Goal: Information Seeking & Learning: Learn about a topic

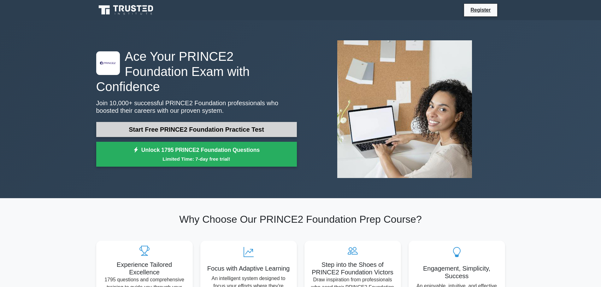
click at [246, 122] on link "Start Free PRINCE2 Foundation Practice Test" at bounding box center [196, 129] width 201 height 15
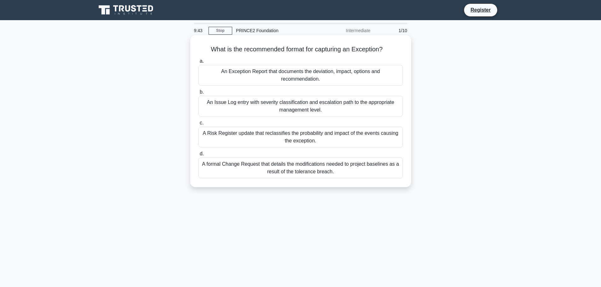
click at [289, 106] on div "An Issue Log entry with severity classification and escalation path to the appr…" at bounding box center [300, 106] width 204 height 21
click at [198, 94] on input "b. An Issue Log entry with severity classification and escalation path to the a…" at bounding box center [198, 92] width 0 height 4
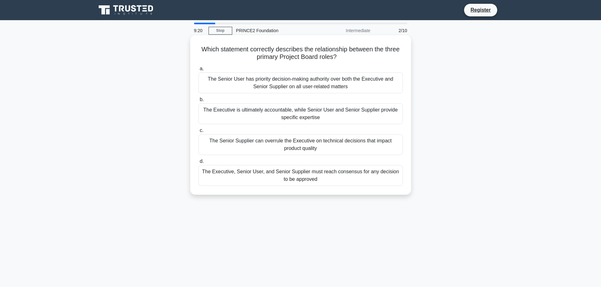
click at [347, 178] on div "The Executive, Senior User, and Senior Supplier must reach consensus for any de…" at bounding box center [300, 175] width 204 height 21
click at [198, 164] on input "d. The Executive, Senior User, and Senior Supplier must reach consensus for any…" at bounding box center [198, 162] width 0 height 4
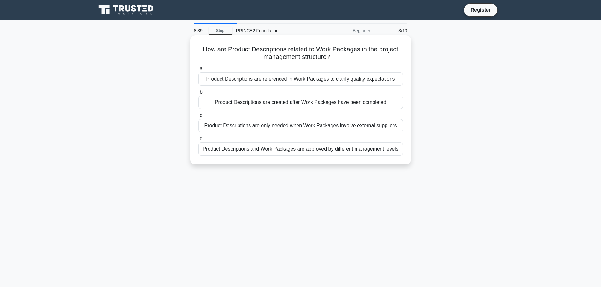
click at [300, 82] on div "Product Descriptions are referenced in Work Packages to clarify quality expecta…" at bounding box center [300, 79] width 204 height 13
click at [198, 71] on input "a. Product Descriptions are referenced in Work Packages to clarify quality expe…" at bounding box center [198, 69] width 0 height 4
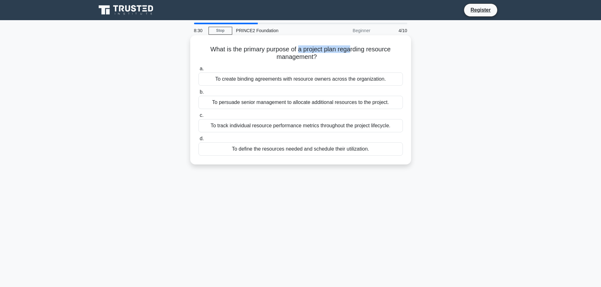
drag, startPoint x: 311, startPoint y: 49, endPoint x: 352, endPoint y: 53, distance: 41.5
click at [352, 53] on h5 "What is the primary purpose of a project plan regarding resource management? .s…" at bounding box center [301, 53] width 206 height 16
click at [276, 152] on div "To define the resources needed and schedule their utilization." at bounding box center [300, 149] width 204 height 13
click at [198, 141] on input "d. To define the resources needed and schedule their utilization." at bounding box center [198, 139] width 0 height 4
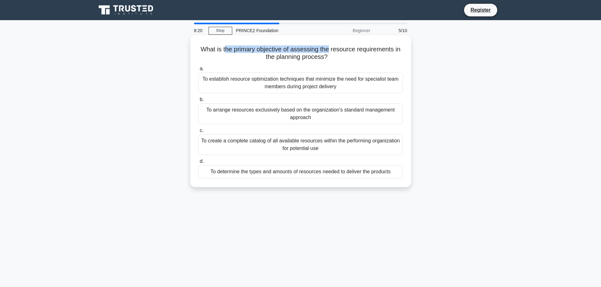
drag, startPoint x: 223, startPoint y: 50, endPoint x: 330, endPoint y: 50, distance: 106.3
click at [330, 50] on h5 "What is the primary objective of assessing the resource requirements in the pla…" at bounding box center [301, 53] width 206 height 16
click at [367, 52] on h5 "What is the primary objective of assessing the resource requirements in the pla…" at bounding box center [301, 53] width 206 height 16
drag, startPoint x: 199, startPoint y: 48, endPoint x: 324, endPoint y: 57, distance: 124.9
click at [324, 57] on h5 "What is the primary objective of assessing the resource requirements in the pla…" at bounding box center [301, 53] width 206 height 16
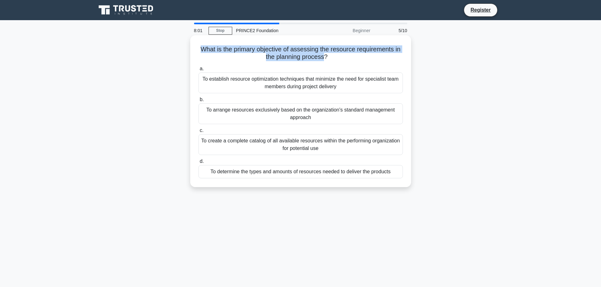
click at [253, 51] on h5 "What is the primary objective of assessing the resource requirements in the pla…" at bounding box center [301, 53] width 206 height 16
drag, startPoint x: 257, startPoint y: 49, endPoint x: 348, endPoint y: 51, distance: 91.2
click at [348, 51] on h5 "What is the primary objective of assessing the resource requirements in the pla…" at bounding box center [301, 53] width 206 height 16
drag, startPoint x: 256, startPoint y: 50, endPoint x: 363, endPoint y: 50, distance: 106.3
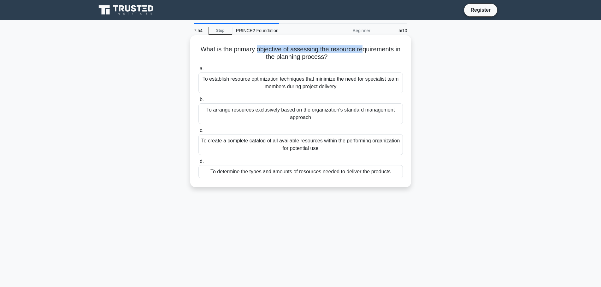
click at [363, 50] on h5 "What is the primary objective of assessing the resource requirements in the pla…" at bounding box center [301, 53] width 206 height 16
click at [286, 174] on div "To determine the types and amounts of resources needed to deliver the products" at bounding box center [300, 171] width 204 height 13
click at [198, 164] on input "d. To determine the types and amounts of resources needed to deliver the produc…" at bounding box center [198, 162] width 0 height 4
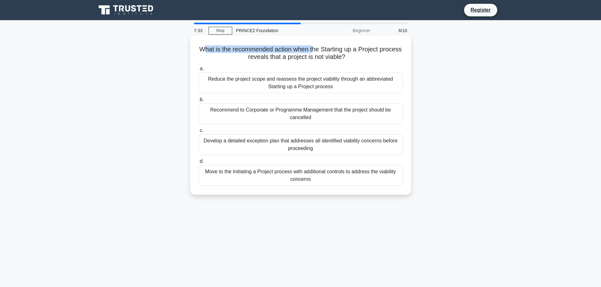
drag, startPoint x: 214, startPoint y: 49, endPoint x: 326, endPoint y: 48, distance: 112.3
click at [326, 48] on h5 "What is the recommended action when the Starting up a Project process reveals t…" at bounding box center [301, 53] width 206 height 16
drag, startPoint x: 236, startPoint y: 59, endPoint x: 357, endPoint y: 59, distance: 121.7
click at [357, 59] on h5 "What is the recommended action when the Starting up a Project process reveals t…" at bounding box center [301, 53] width 206 height 16
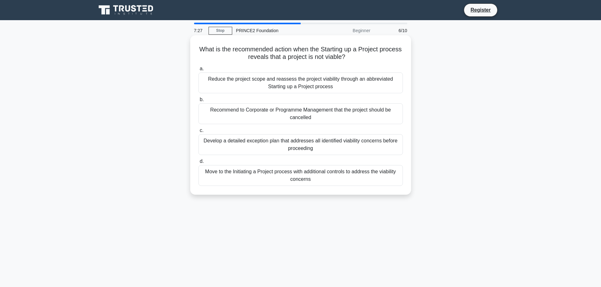
click at [353, 59] on icon ".spinner_0XTQ{transform-origin:center;animation:spinner_y6GP .75s linear infini…" at bounding box center [349, 58] width 8 height 8
drag, startPoint x: 271, startPoint y: 48, endPoint x: 378, endPoint y: 51, distance: 107.9
click at [378, 51] on h5 "What is the recommended action when the Starting up a Project process reveals t…" at bounding box center [301, 53] width 206 height 16
click at [347, 84] on div "Reduce the project scope and reassess the project viability through an abbrevia…" at bounding box center [300, 83] width 204 height 21
click at [198, 71] on input "a. Reduce the project scope and reassess the project viability through an abbre…" at bounding box center [198, 69] width 0 height 4
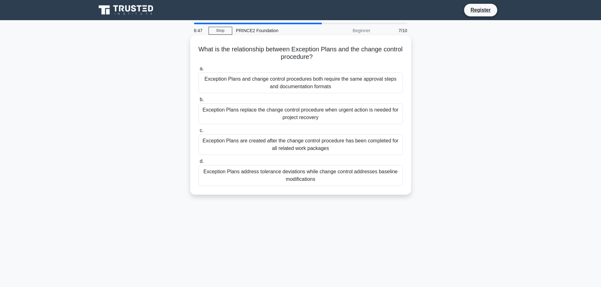
drag, startPoint x: 238, startPoint y: 49, endPoint x: 344, endPoint y: 61, distance: 106.7
click at [344, 61] on h5 "What is the relationship between Exception Plans and the change control procedu…" at bounding box center [301, 53] width 206 height 16
click at [345, 59] on h5 "What is the relationship between Exception Plans and the change control procedu…" at bounding box center [301, 53] width 206 height 16
drag, startPoint x: 303, startPoint y: 48, endPoint x: 317, endPoint y: 59, distance: 17.7
click at [317, 59] on h5 "What is the relationship between Exception Plans and the change control procedu…" at bounding box center [301, 53] width 206 height 16
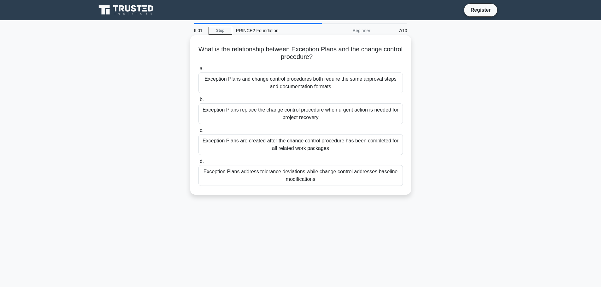
click at [296, 180] on div "Exception Plans address tolerance deviations while change control addresses bas…" at bounding box center [300, 175] width 204 height 21
click at [198, 164] on input "d. Exception Plans address tolerance deviations while change control addresses …" at bounding box center [198, 162] width 0 height 4
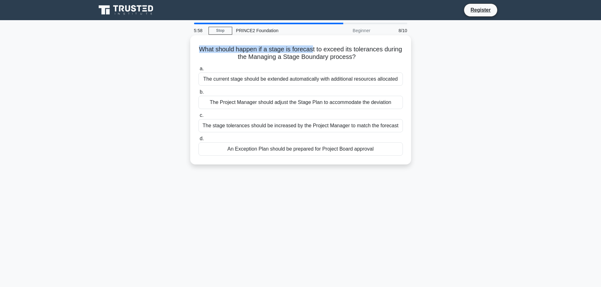
drag, startPoint x: 208, startPoint y: 49, endPoint x: 323, endPoint y: 50, distance: 115.4
click at [323, 50] on h5 "What should happen if a stage is forecast to exceed its tolerances during the M…" at bounding box center [301, 53] width 206 height 16
click at [324, 50] on h5 "What should happen if a stage is forecast to exceed its tolerances during the M…" at bounding box center [301, 53] width 206 height 16
drag, startPoint x: 358, startPoint y: 46, endPoint x: 384, endPoint y: 46, distance: 26.2
click at [384, 46] on h5 "What should happen if a stage is forecast to exceed its tolerances during the M…" at bounding box center [301, 53] width 206 height 16
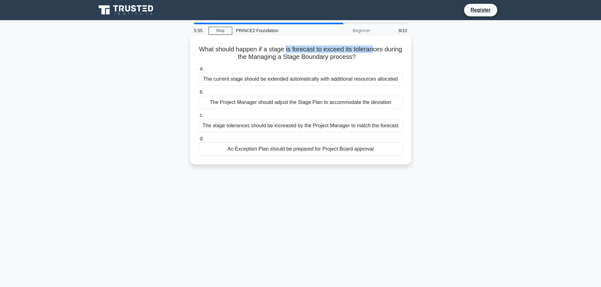
drag, startPoint x: 384, startPoint y: 46, endPoint x: 354, endPoint y: 47, distance: 29.6
click at [383, 46] on h5 "What should happen if a stage is forecast to exceed its tolerances during the M…" at bounding box center [301, 53] width 206 height 16
click at [247, 51] on h5 "What should happen if a stage is forecast to exceed its tolerances during the M…" at bounding box center [301, 53] width 206 height 16
drag, startPoint x: 227, startPoint y: 50, endPoint x: 312, endPoint y: 50, distance: 85.5
click at [309, 50] on h5 "What should happen if a stage is forecast to exceed its tolerances during the M…" at bounding box center [301, 53] width 206 height 16
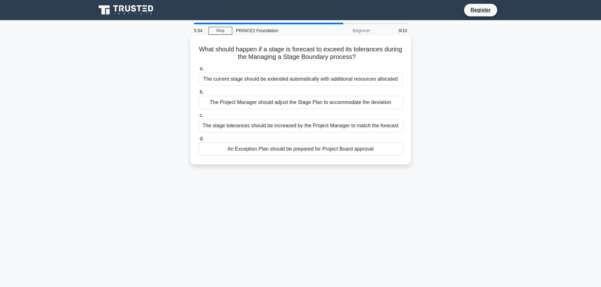
click at [312, 50] on h5 "What should happen if a stage is forecast to exceed its tolerances during the M…" at bounding box center [301, 53] width 206 height 16
drag, startPoint x: 235, startPoint y: 58, endPoint x: 363, endPoint y: 59, distance: 128.0
click at [363, 59] on h5 "What should happen if a stage is forecast to exceed its tolerances during the M…" at bounding box center [301, 53] width 206 height 16
click at [286, 152] on div "An Exception Plan should be prepared for Project Board approval" at bounding box center [300, 149] width 204 height 13
click at [198, 141] on input "d. An Exception Plan should be prepared for Project Board approval" at bounding box center [198, 139] width 0 height 4
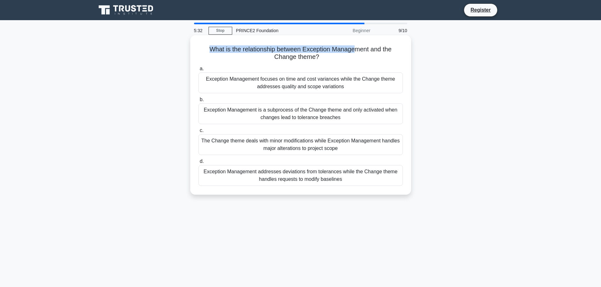
drag, startPoint x: 206, startPoint y: 49, endPoint x: 354, endPoint y: 52, distance: 148.6
click at [354, 52] on h5 "What is the relationship between Exception Management and the Change theme? .sp…" at bounding box center [301, 53] width 206 height 16
drag, startPoint x: 211, startPoint y: 48, endPoint x: 313, endPoint y: 48, distance: 101.9
click at [313, 48] on h5 "What is the relationship between Exception Management and the Change theme? .sp…" at bounding box center [301, 53] width 206 height 16
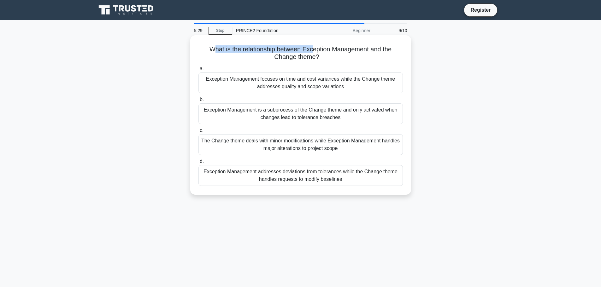
click at [313, 48] on h5 "What is the relationship between Exception Management and the Change theme? .sp…" at bounding box center [301, 53] width 206 height 16
drag, startPoint x: 303, startPoint y: 47, endPoint x: 315, endPoint y: 58, distance: 15.8
click at [315, 58] on h5 "What is the relationship between Exception Management and the Change theme? .sp…" at bounding box center [301, 53] width 206 height 16
click at [289, 181] on div "Exception Management addresses deviations from tolerances while the Change them…" at bounding box center [300, 175] width 204 height 21
click at [198, 164] on input "d. Exception Management addresses deviations from tolerances while the Change t…" at bounding box center [198, 162] width 0 height 4
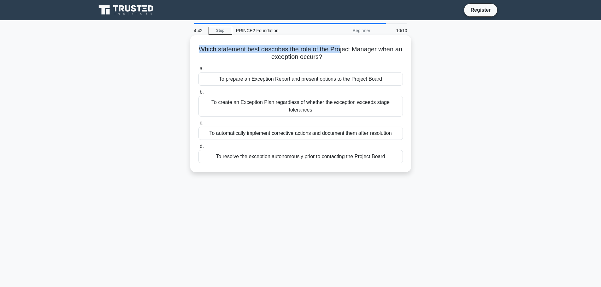
drag, startPoint x: 201, startPoint y: 50, endPoint x: 344, endPoint y: 49, distance: 142.2
click at [344, 49] on h5 "Which statement best describes the role of the Project Manager when an exceptio…" at bounding box center [301, 53] width 206 height 16
click at [258, 81] on div "To prepare an Exception Report and present options to the Project Board" at bounding box center [300, 79] width 204 height 13
click at [198, 71] on input "a. To prepare an Exception Report and present options to the Project Board" at bounding box center [198, 69] width 0 height 4
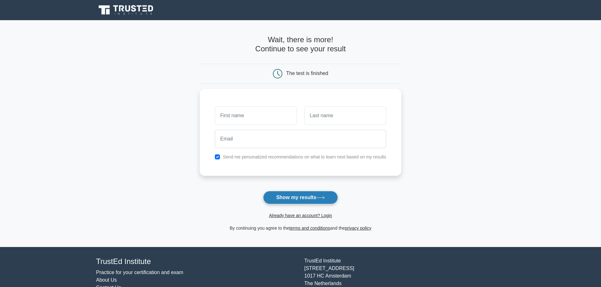
click at [310, 197] on button "Show my results" at bounding box center [300, 197] width 74 height 13
type input "dfsd"
click at [312, 197] on button "Show my results" at bounding box center [300, 197] width 74 height 13
type input "sqdfsq"
click at [311, 200] on button "Show my results" at bounding box center [300, 197] width 74 height 13
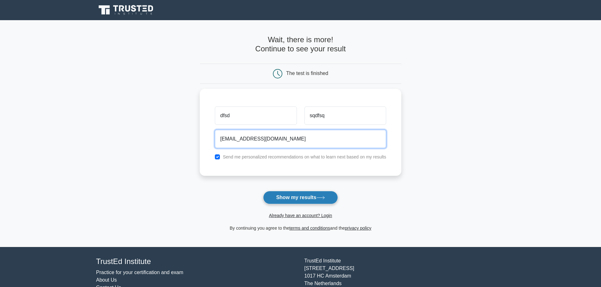
type input "dqfsd@gmail.com"
click at [325, 200] on icon at bounding box center [320, 197] width 9 height 3
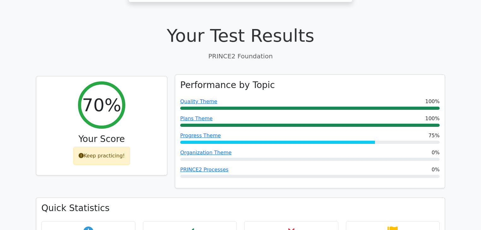
scroll to position [183, 0]
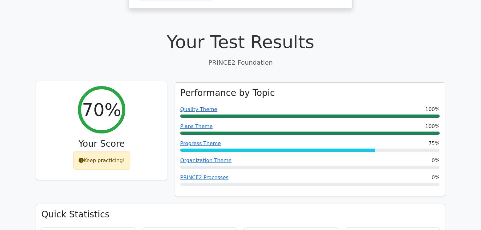
click at [82, 158] on icon at bounding box center [81, 160] width 5 height 5
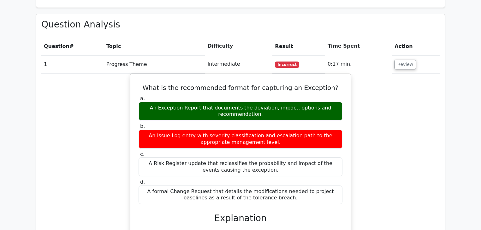
scroll to position [486, 0]
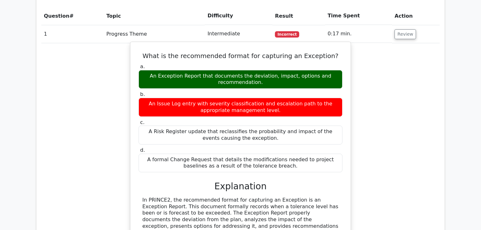
drag, startPoint x: 209, startPoint y: 54, endPoint x: 269, endPoint y: 57, distance: 59.7
click at [269, 70] on div "An Exception Report that documents the deviation, impact, options and recommend…" at bounding box center [240, 79] width 204 height 19
drag, startPoint x: 158, startPoint y: 53, endPoint x: 254, endPoint y: 53, distance: 95.2
click at [254, 70] on div "An Exception Report that documents the deviation, impact, options and recommend…" at bounding box center [240, 79] width 204 height 19
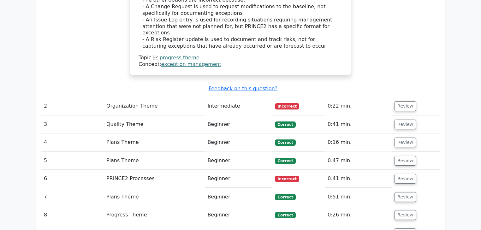
scroll to position [738, 0]
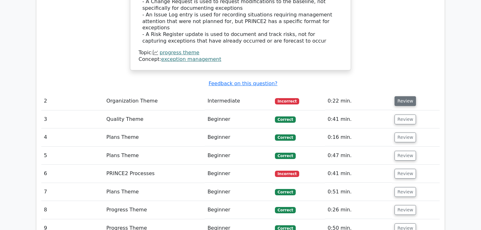
click at [402, 96] on button "Review" at bounding box center [404, 101] width 21 height 10
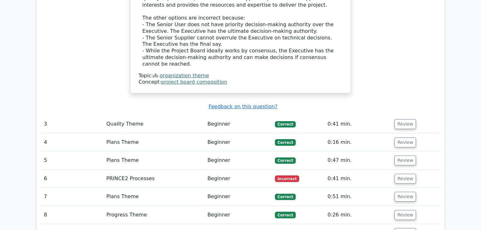
scroll to position [1066, 0]
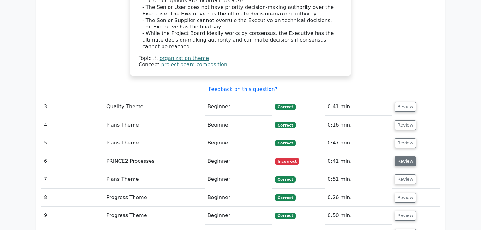
click at [411, 156] on button "Review" at bounding box center [404, 161] width 21 height 10
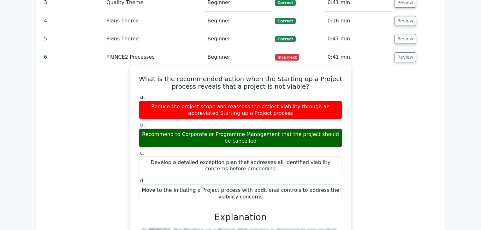
scroll to position [1142, 0]
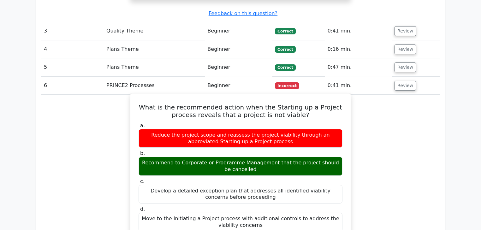
drag, startPoint x: 227, startPoint y: 119, endPoint x: 300, endPoint y: 119, distance: 72.2
click at [298, 157] on div "Recommend to Corporate or Programme Management that the project should be cance…" at bounding box center [240, 166] width 204 height 19
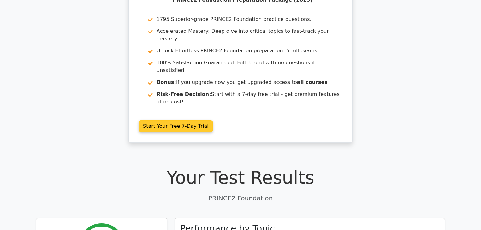
scroll to position [0, 0]
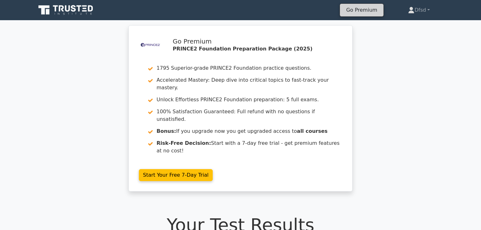
click at [355, 14] on link "Go Premium" at bounding box center [361, 10] width 38 height 9
click at [70, 10] on icon at bounding box center [67, 8] width 5 height 6
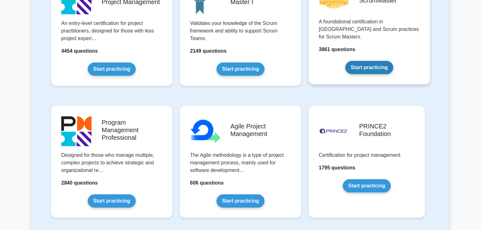
scroll to position [353, 0]
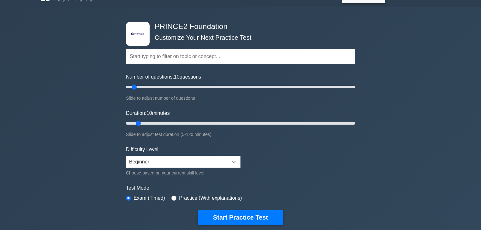
scroll to position [25, 0]
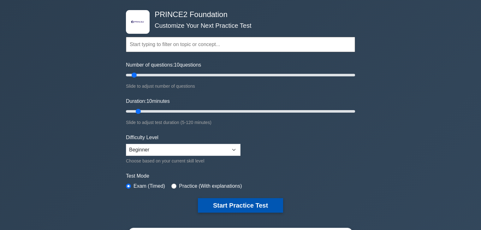
click at [260, 204] on button "Start Practice Test" at bounding box center [240, 205] width 85 height 15
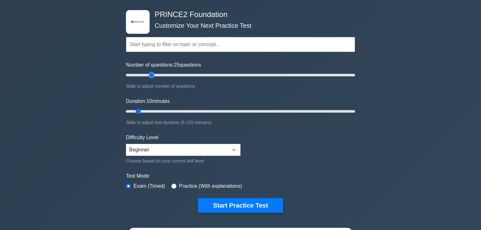
type input "25"
click at [154, 72] on input "Number of questions: 25 questions" at bounding box center [240, 75] width 229 height 8
click at [161, 108] on input "Duration: 10 minutes" at bounding box center [240, 112] width 229 height 8
drag, startPoint x: 158, startPoint y: 111, endPoint x: 173, endPoint y: 112, distance: 15.8
type input "30"
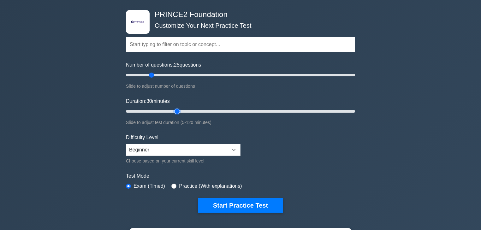
click at [173, 112] on input "Duration: 30 minutes" at bounding box center [240, 112] width 229 height 8
click at [191, 182] on label "Practice (With explanations)" at bounding box center [210, 186] width 63 height 8
click at [190, 184] on label "Practice (With explanations)" at bounding box center [210, 186] width 63 height 8
click at [173, 185] on input "radio" at bounding box center [173, 186] width 5 height 5
radio input "true"
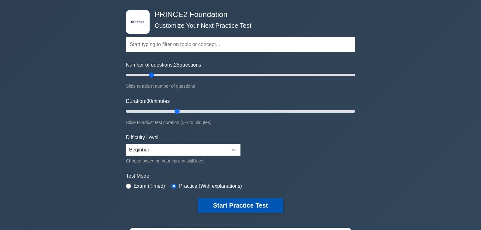
click at [230, 204] on button "Start Practice Test" at bounding box center [240, 205] width 85 height 15
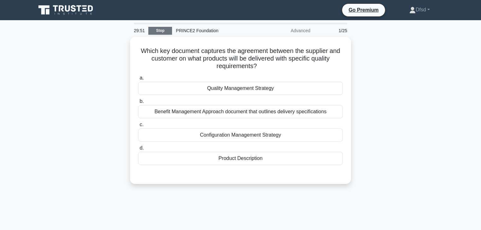
click at [156, 31] on link "Stop" at bounding box center [160, 31] width 24 height 8
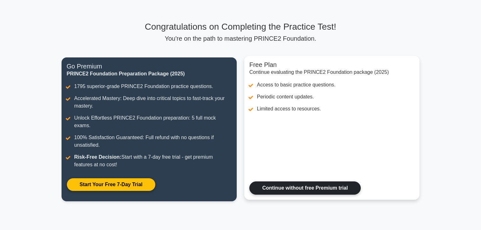
scroll to position [76, 0]
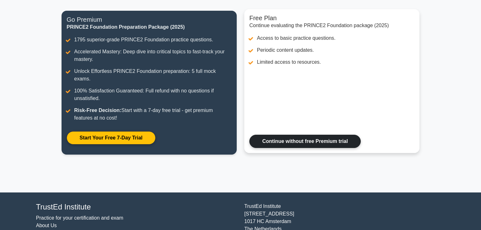
click at [303, 136] on link "Continue without free Premium trial" at bounding box center [304, 141] width 111 height 13
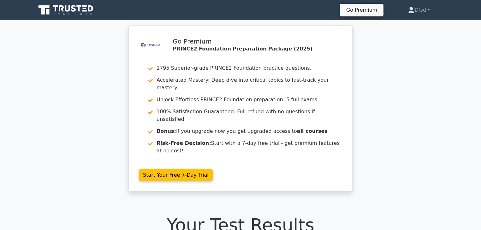
click at [81, 5] on icon at bounding box center [79, 8] width 5 height 6
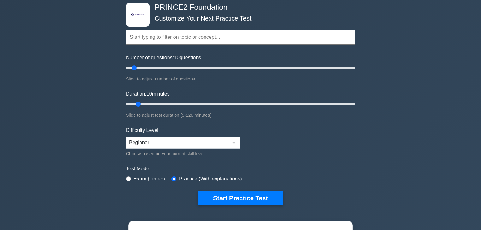
scroll to position [50, 0]
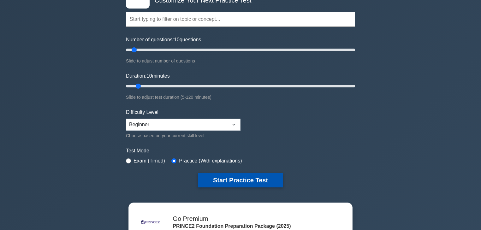
click at [270, 180] on button "Start Practice Test" at bounding box center [240, 180] width 85 height 15
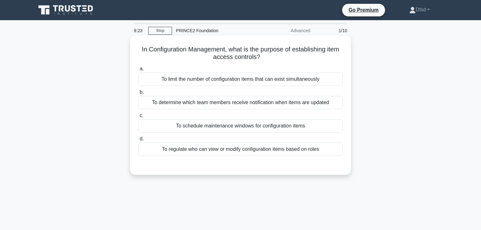
drag, startPoint x: 229, startPoint y: 49, endPoint x: 260, endPoint y: 58, distance: 32.8
click at [260, 58] on h5 "In Configuration Management, what is the purpose of establishing item access co…" at bounding box center [240, 53] width 206 height 16
drag, startPoint x: 190, startPoint y: 55, endPoint x: 172, endPoint y: 55, distance: 18.0
click at [190, 55] on h5 "In Configuration Management, what is the purpose of establishing item access co…" at bounding box center [240, 53] width 206 height 16
click at [142, 51] on h5 "In Configuration Management, what is the purpose of establishing item access co…" at bounding box center [240, 53] width 206 height 16
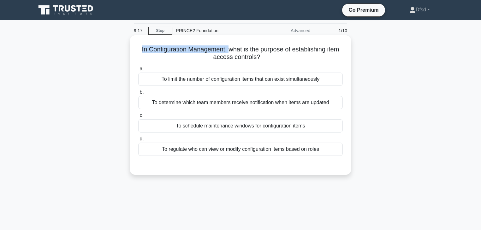
drag, startPoint x: 158, startPoint y: 49, endPoint x: 228, endPoint y: 49, distance: 70.0
click at [228, 49] on h5 "In Configuration Management, what is the purpose of establishing item access co…" at bounding box center [240, 53] width 206 height 16
click at [236, 48] on h5 "In Configuration Management, what is the purpose of establishing item access co…" at bounding box center [240, 53] width 206 height 16
drag, startPoint x: 214, startPoint y: 57, endPoint x: 259, endPoint y: 56, distance: 44.8
click at [259, 56] on h5 "In Configuration Management, what is the purpose of establishing item access co…" at bounding box center [240, 53] width 206 height 16
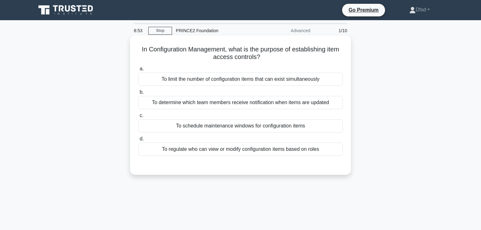
click at [242, 126] on div "To schedule maintenance windows for configuration items" at bounding box center [240, 125] width 204 height 13
click at [138, 118] on input "c. To schedule maintenance windows for configuration items" at bounding box center [138, 116] width 0 height 4
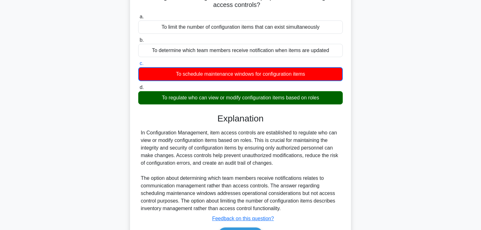
scroll to position [101, 0]
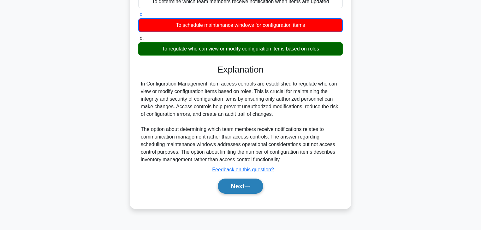
click at [253, 184] on button "Next" at bounding box center [240, 185] width 45 height 15
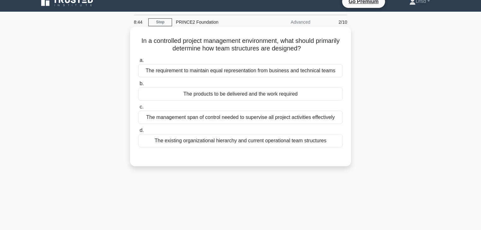
scroll to position [0, 0]
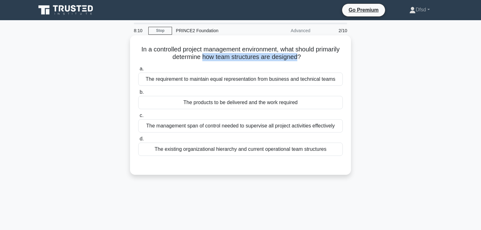
drag, startPoint x: 260, startPoint y: 58, endPoint x: 312, endPoint y: 58, distance: 52.0
click at [312, 58] on h5 "In a controlled project management environment, what should primarily determine…" at bounding box center [240, 53] width 206 height 16
click at [280, 105] on div "The products to be delivered and the work required" at bounding box center [240, 102] width 204 height 13
click at [138, 94] on input "b. The products to be delivered and the work required" at bounding box center [138, 92] width 0 height 4
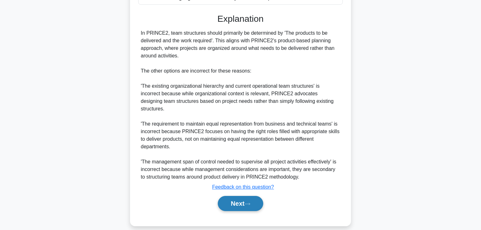
click at [256, 196] on button "Next" at bounding box center [240, 203] width 45 height 15
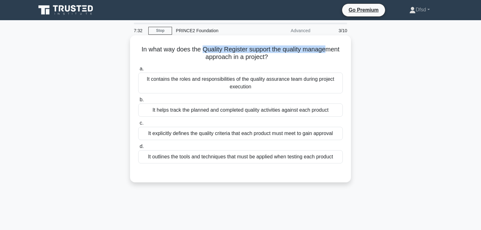
drag, startPoint x: 202, startPoint y: 49, endPoint x: 326, endPoint y: 50, distance: 124.6
click at [326, 50] on h5 "In what way does the Quality Register support the quality management approach i…" at bounding box center [240, 53] width 206 height 16
click at [193, 112] on div "It helps track the planned and completed quality activities against each product" at bounding box center [240, 109] width 204 height 13
click at [138, 102] on input "b. It helps track the planned and completed quality activities against each pro…" at bounding box center [138, 100] width 0 height 4
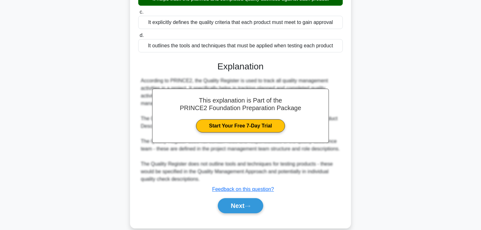
scroll to position [128, 0]
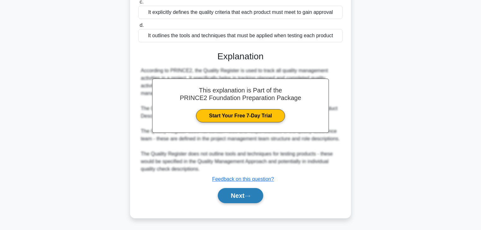
click at [254, 198] on button "Next" at bounding box center [240, 195] width 45 height 15
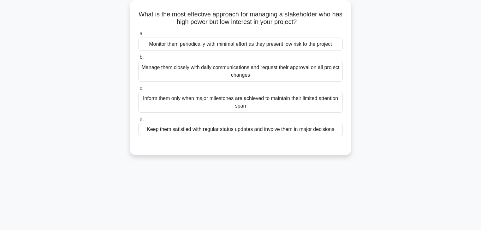
scroll to position [0, 0]
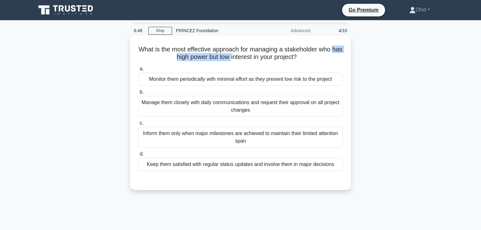
drag, startPoint x: 199, startPoint y: 57, endPoint x: 237, endPoint y: 59, distance: 38.6
click at [237, 59] on h5 "What is the most effective approach for managing a stakeholder who has high pow…" at bounding box center [240, 53] width 206 height 16
click at [238, 59] on h5 "What is the most effective approach for managing a stakeholder who has high pow…" at bounding box center [240, 53] width 206 height 16
click at [234, 136] on div "Inform them only when major milestones are achieved to maintain their limited a…" at bounding box center [240, 137] width 204 height 21
click at [138, 125] on input "c. Inform them only when major milestones are achieved to maintain their limite…" at bounding box center [138, 123] width 0 height 4
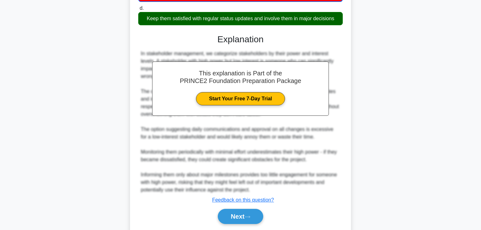
scroll to position [166, 0]
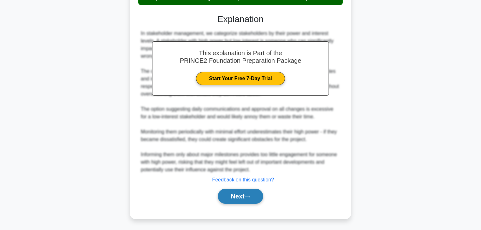
click at [250, 198] on button "Next" at bounding box center [240, 196] width 45 height 15
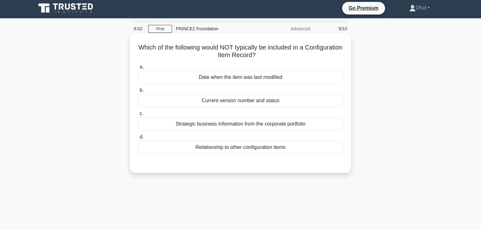
scroll to position [0, 0]
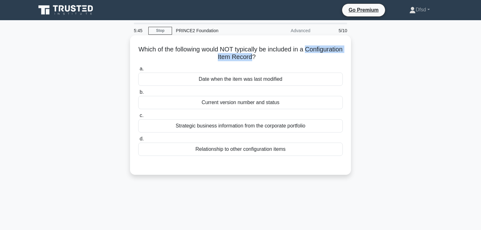
drag, startPoint x: 197, startPoint y: 57, endPoint x: 272, endPoint y: 57, distance: 75.0
click at [272, 57] on h5 "Which of the following would NOT typically be included in a Configuration Item …" at bounding box center [240, 53] width 206 height 16
click at [216, 127] on div "Strategic business information from the corporate portfolio" at bounding box center [240, 125] width 204 height 13
click at [138, 118] on input "c. Strategic business information from the corporate portfolio" at bounding box center [138, 116] width 0 height 4
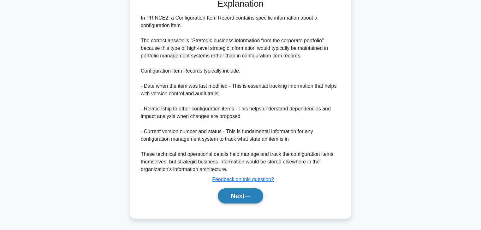
click at [250, 199] on button "Next" at bounding box center [240, 195] width 45 height 15
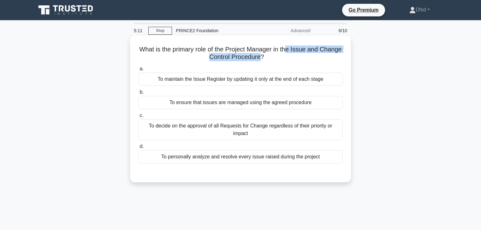
drag, startPoint x: 303, startPoint y: 48, endPoint x: 272, endPoint y: 58, distance: 32.6
click at [272, 58] on h5 "What is the primary role of the Project Manager in the Issue and Change Control…" at bounding box center [240, 53] width 206 height 16
click at [226, 103] on div "To ensure that issues are managed using the agreed procedure" at bounding box center [240, 102] width 204 height 13
click at [138, 94] on input "b. To ensure that issues are managed using the agreed procedure" at bounding box center [138, 92] width 0 height 4
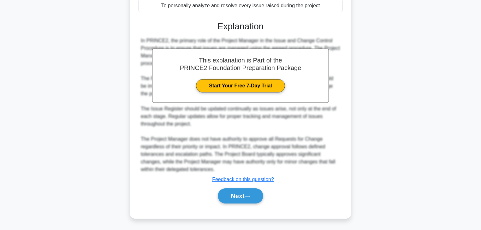
drag, startPoint x: 256, startPoint y: 189, endPoint x: 271, endPoint y: 187, distance: 15.2
click at [256, 189] on button "Next" at bounding box center [240, 195] width 45 height 15
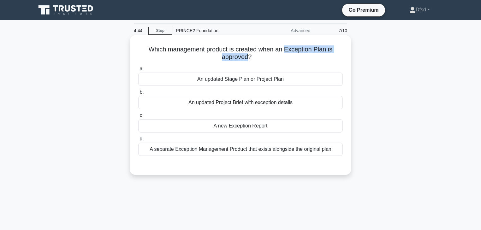
drag, startPoint x: 287, startPoint y: 49, endPoint x: 248, endPoint y: 59, distance: 39.3
click at [248, 59] on h5 "Which management product is created when an Exception Plan is approved? .spinne…" at bounding box center [240, 53] width 206 height 16
click at [227, 76] on div "An updated Stage Plan or Project Plan" at bounding box center [240, 79] width 204 height 13
click at [138, 71] on input "a. An updated Stage Plan or Project Plan" at bounding box center [138, 69] width 0 height 4
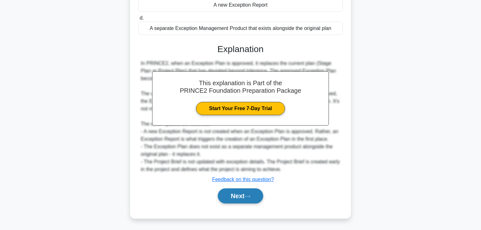
click at [258, 201] on button "Next" at bounding box center [240, 195] width 45 height 15
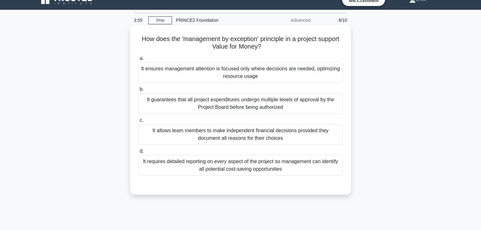
scroll to position [10, 0]
click at [236, 69] on div "It ensures management attention is focused only where decisions are needed, opt…" at bounding box center [240, 72] width 204 height 21
click at [138, 61] on input "a. It ensures management attention is focused only where decisions are needed, …" at bounding box center [138, 59] width 0 height 4
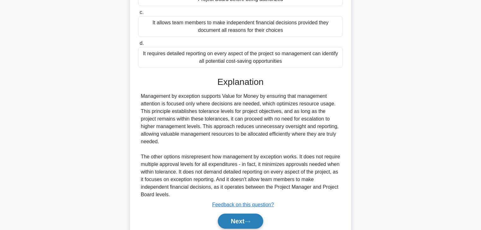
click at [250, 222] on icon at bounding box center [247, 221] width 6 height 3
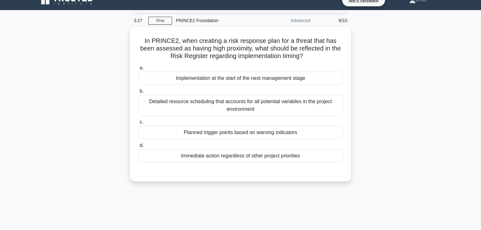
scroll to position [0, 0]
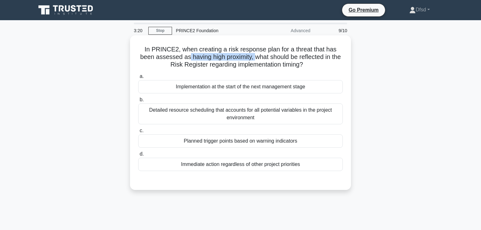
drag, startPoint x: 214, startPoint y: 59, endPoint x: 255, endPoint y: 58, distance: 41.0
click at [255, 58] on h5 "In PRINCE2, when creating a risk response plan for a threat that has been asses…" at bounding box center [240, 56] width 206 height 23
click at [286, 58] on h5 "In PRINCE2, when creating a risk response plan for a threat that has been asses…" at bounding box center [240, 56] width 206 height 23
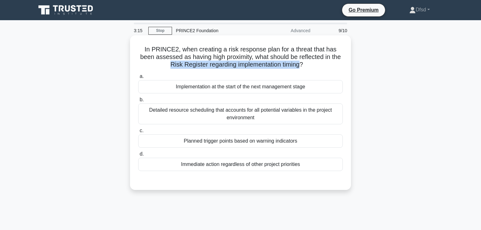
drag, startPoint x: 166, startPoint y: 64, endPoint x: 301, endPoint y: 67, distance: 134.0
click at [301, 67] on h5 "In PRINCE2, when creating a risk response plan for a threat that has been asses…" at bounding box center [240, 56] width 206 height 23
click at [216, 143] on div "Planned trigger points based on warning indicators" at bounding box center [240, 140] width 204 height 13
click at [138, 133] on input "c. Planned trigger points based on warning indicators" at bounding box center [138, 131] width 0 height 4
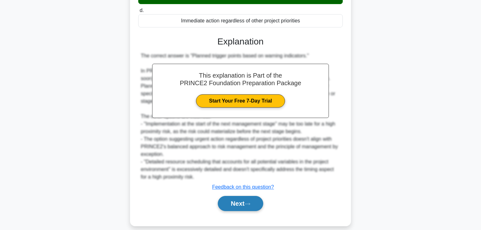
click at [259, 197] on button "Next" at bounding box center [240, 203] width 45 height 15
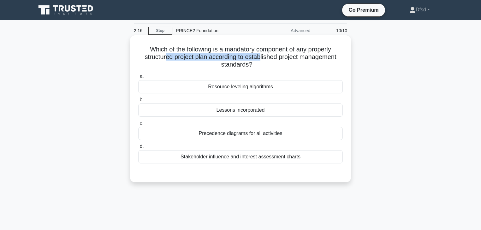
drag, startPoint x: 182, startPoint y: 58, endPoint x: 262, endPoint y: 57, distance: 80.7
click at [262, 57] on h5 "Which of the following is a mandatory component of any properly structured proj…" at bounding box center [240, 56] width 206 height 23
click at [249, 111] on div "Lessons incorporated" at bounding box center [240, 109] width 204 height 13
click at [138, 102] on input "b. Lessons incorporated" at bounding box center [138, 100] width 0 height 4
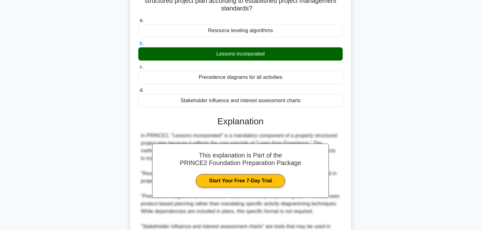
scroll to position [136, 0]
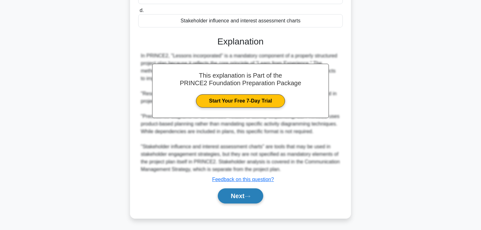
click at [253, 198] on button "Next" at bounding box center [240, 195] width 45 height 15
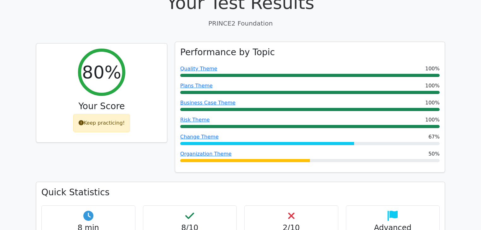
scroll to position [227, 0]
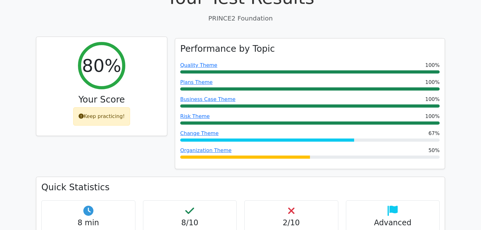
click at [85, 107] on div "Keep practicing!" at bounding box center [101, 116] width 57 height 18
click at [84, 114] on icon at bounding box center [81, 116] width 5 height 5
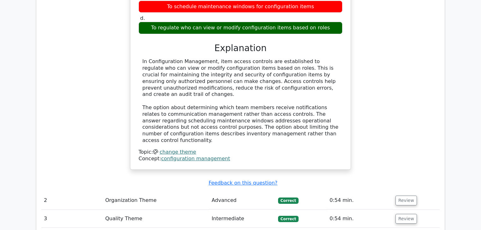
scroll to position [631, 0]
